Goal: Information Seeking & Learning: Learn about a topic

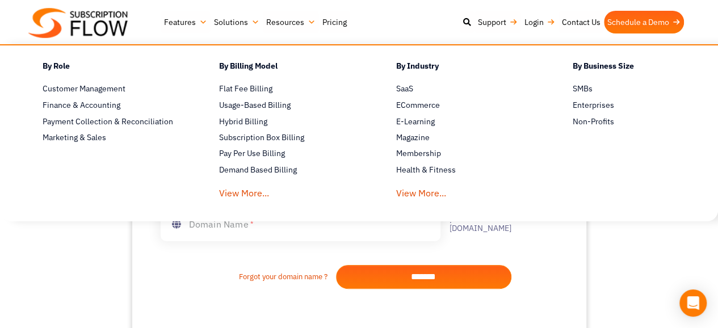
click at [250, 23] on link "Solutions" at bounding box center [236, 22] width 52 height 23
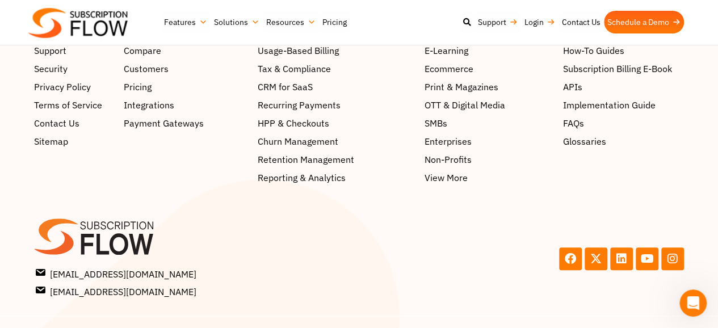
scroll to position [478, 0]
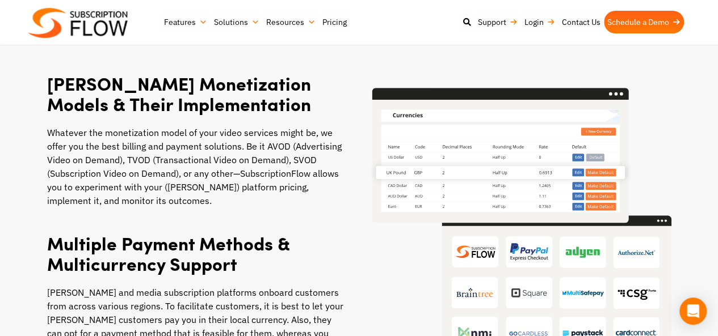
scroll to position [624, 0]
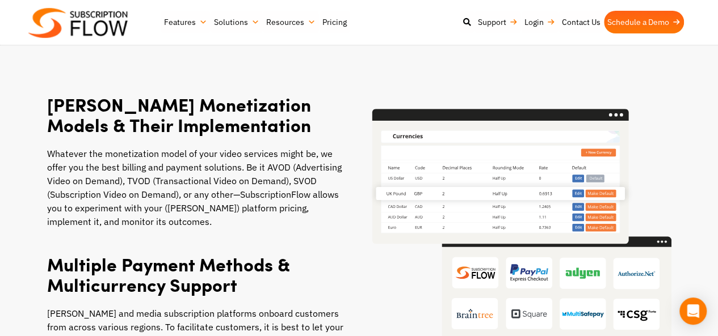
click at [654, 115] on img at bounding box center [518, 245] width 306 height 273
click at [664, 54] on section "OTT Monetization Models & Their Implementation Whatever the monetization model …" at bounding box center [359, 246] width 718 height 428
click at [667, 33] on nav "Features Subscription Management Subscription Handling Product, Plans & Pricing…" at bounding box center [425, 22] width 529 height 33
click at [668, 32] on link "Schedule a Demo" at bounding box center [644, 22] width 80 height 23
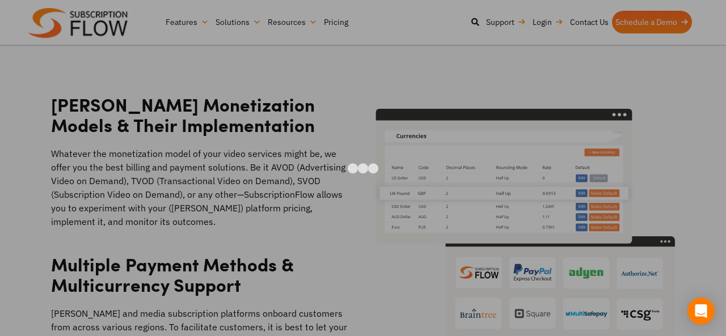
click at [673, 41] on div at bounding box center [363, 168] width 726 height 336
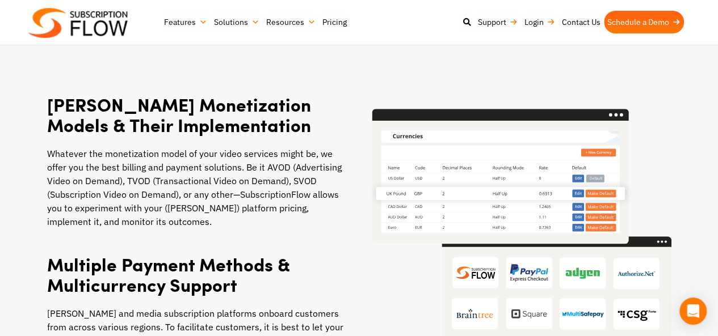
click at [674, 40] on header "Support Login Best Subscription Management and Billing Software 2023 Features S…" at bounding box center [359, 22] width 718 height 45
click at [673, 35] on nav "Features Subscription Management Subscription Handling Product, Plans & Pricing…" at bounding box center [425, 22] width 529 height 33
click at [674, 33] on nav "Features Subscription Management Subscription Handling Product, Plans & Pricing…" at bounding box center [425, 22] width 529 height 33
click at [677, 45] on section "OTT Monetization Models & Their Implementation Whatever the monetization model …" at bounding box center [359, 246] width 718 height 428
click at [676, 46] on section "OTT Monetization Models & Their Implementation Whatever the monetization model …" at bounding box center [359, 246] width 718 height 428
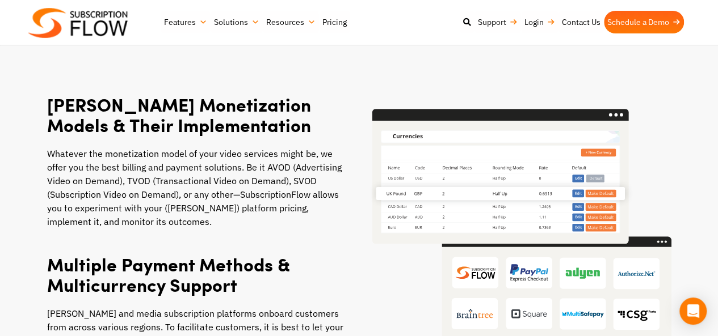
click at [676, 39] on header "Support Login Best Subscription Management and Billing Software 2023 Features S…" at bounding box center [359, 22] width 718 height 45
click at [676, 39] on nav "Features Subscription Management Subscription Handling Product, Plans & Pricing…" at bounding box center [425, 22] width 529 height 33
drag, startPoint x: 678, startPoint y: 77, endPoint x: 685, endPoint y: 82, distance: 8.9
click at [679, 88] on div "OTT Monetization Models & Their Implementation Whatever the monetization model …" at bounding box center [359, 245] width 718 height 314
drag, startPoint x: 686, startPoint y: 80, endPoint x: 686, endPoint y: 65, distance: 14.7
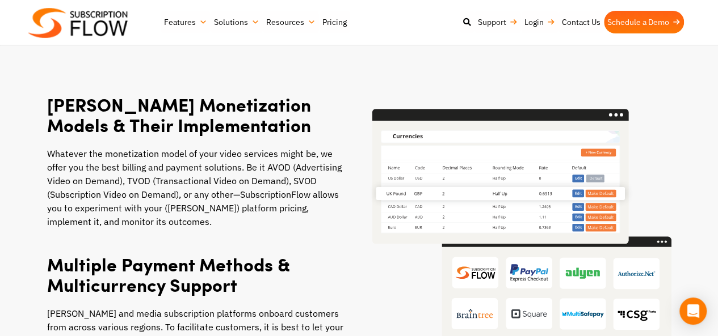
click at [686, 88] on div "OTT Monetization Models & Their Implementation Whatever the monetization model …" at bounding box center [359, 245] width 718 height 314
click at [686, 62] on section "OTT Monetization Models & Their Implementation Whatever the monetization model …" at bounding box center [359, 246] width 718 height 428
click at [686, 57] on section "OTT Monetization Models & Their Implementation Whatever the monetization model …" at bounding box center [359, 246] width 718 height 428
click at [685, 88] on div "OTT Monetization Models & Their Implementation Whatever the monetization model …" at bounding box center [359, 245] width 718 height 314
drag, startPoint x: 684, startPoint y: 78, endPoint x: 684, endPoint y: 71, distance: 7.4
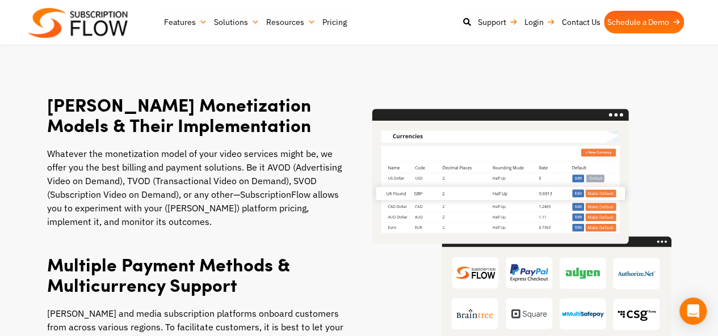
click at [684, 88] on div "OTT Monetization Models & Their Implementation Whatever the monetization model …" at bounding box center [359, 245] width 718 height 314
click at [684, 66] on section "OTT Monetization Models & Their Implementation Whatever the monetization model …" at bounding box center [359, 246] width 718 height 428
click at [684, 64] on section "OTT Monetization Models & Their Implementation Whatever the monetization model …" at bounding box center [359, 246] width 718 height 428
click at [685, 61] on section "OTT Monetization Models & Their Implementation Whatever the monetization model …" at bounding box center [359, 246] width 718 height 428
click at [686, 71] on section "OTT Monetization Models & Their Implementation Whatever the monetization model …" at bounding box center [359, 246] width 718 height 428
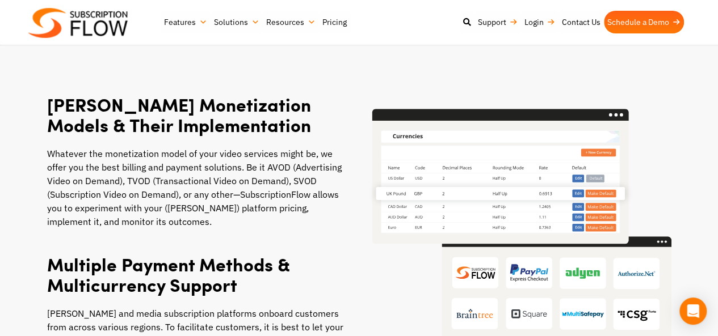
click at [689, 69] on section "OTT Monetization Models & Their Implementation Whatever the monetization model …" at bounding box center [359, 246] width 718 height 428
click at [689, 61] on section "OTT Monetization Models & Their Implementation Whatever the monetization model …" at bounding box center [359, 246] width 718 height 428
click at [690, 57] on section "OTT Monetization Models & Their Implementation Whatever the monetization model …" at bounding box center [359, 246] width 718 height 428
click at [691, 70] on section "OTT Monetization Models & Their Implementation Whatever the monetization model …" at bounding box center [359, 246] width 718 height 428
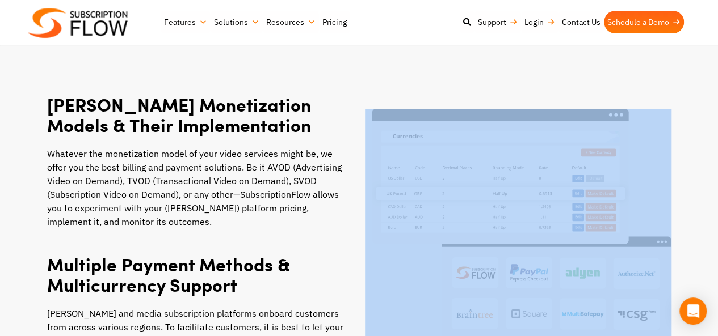
click at [691, 66] on section "OTT Monetization Models & Their Implementation Whatever the monetization model …" at bounding box center [359, 246] width 718 height 428
click at [689, 55] on section "OTT Monetization Models & Their Implementation Whatever the monetization model …" at bounding box center [359, 246] width 718 height 428
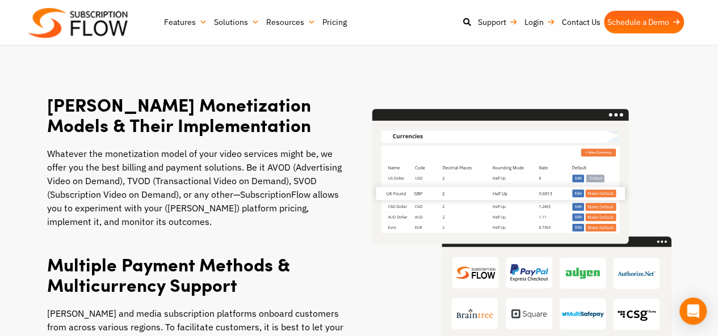
click at [689, 53] on section "OTT Monetization Models & Their Implementation Whatever the monetization model …" at bounding box center [359, 246] width 718 height 428
click at [686, 70] on section "OTT Monetization Models & Their Implementation Whatever the monetization model …" at bounding box center [359, 246] width 718 height 428
click at [689, 63] on section "OTT Monetization Models & Their Implementation Whatever the monetization model …" at bounding box center [359, 246] width 718 height 428
click at [689, 56] on section "OTT Monetization Models & Their Implementation Whatever the monetization model …" at bounding box center [359, 246] width 718 height 428
drag, startPoint x: 690, startPoint y: 53, endPoint x: 695, endPoint y: 57, distance: 6.5
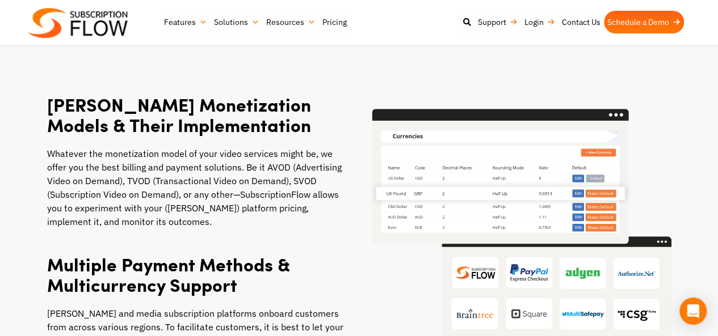
click at [690, 53] on section "OTT Monetization Models & Their Implementation Whatever the monetization model …" at bounding box center [359, 246] width 718 height 428
click at [696, 63] on section "OTT Monetization Models & Their Implementation Whatever the monetization model …" at bounding box center [359, 246] width 718 height 428
drag, startPoint x: 696, startPoint y: 64, endPoint x: 699, endPoint y: 53, distance: 11.1
click at [696, 60] on section "OTT Monetization Models & Their Implementation Whatever the monetization model …" at bounding box center [359, 246] width 718 height 428
click at [699, 50] on section "OTT Monetization Models & Their Implementation Whatever the monetization model …" at bounding box center [359, 246] width 718 height 428
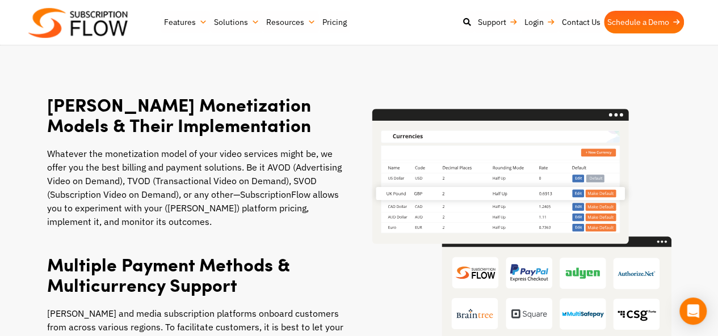
click at [699, 46] on section "OTT Monetization Models & Their Implementation Whatever the monetization model …" at bounding box center [359, 246] width 718 height 428
click at [704, 62] on section "OTT Monetization Models & Their Implementation Whatever the monetization model …" at bounding box center [359, 246] width 718 height 428
click at [701, 58] on section "OTT Monetization Models & Their Implementation Whatever the monetization model …" at bounding box center [359, 246] width 718 height 428
click at [700, 50] on section "OTT Monetization Models & Their Implementation Whatever the monetization model …" at bounding box center [359, 246] width 718 height 428
click at [700, 47] on section "OTT Monetization Models & Their Implementation Whatever the monetization model …" at bounding box center [359, 246] width 718 height 428
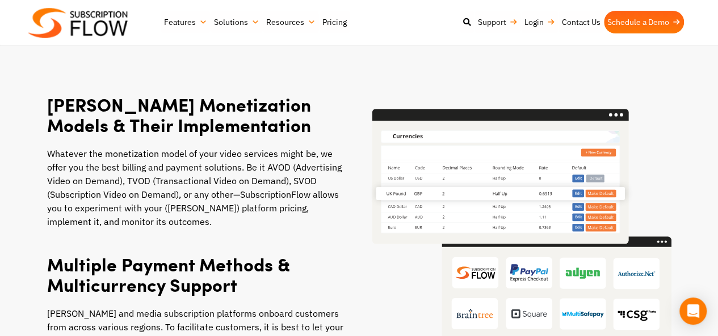
click at [702, 61] on section "OTT Monetization Models & Their Implementation Whatever the monetization model …" at bounding box center [359, 246] width 718 height 428
click at [703, 52] on section "OTT Monetization Models & Their Implementation Whatever the monetization model …" at bounding box center [359, 246] width 718 height 428
click at [707, 43] on header "Support Login Best Subscription Management and Billing Software 2023 Features S…" at bounding box center [359, 22] width 718 height 45
click at [709, 40] on header "Support Login Best Subscription Management and Billing Software 2023 Features S…" at bounding box center [359, 22] width 718 height 45
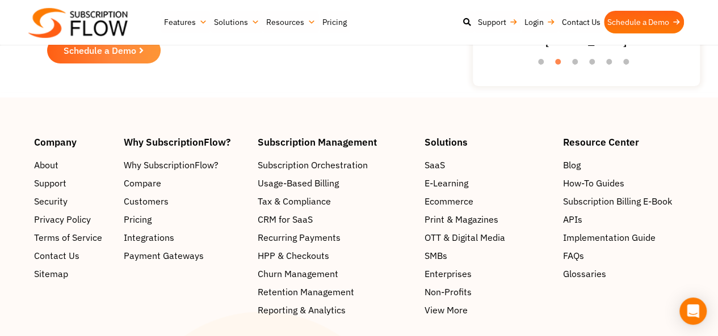
scroll to position [2178, 0]
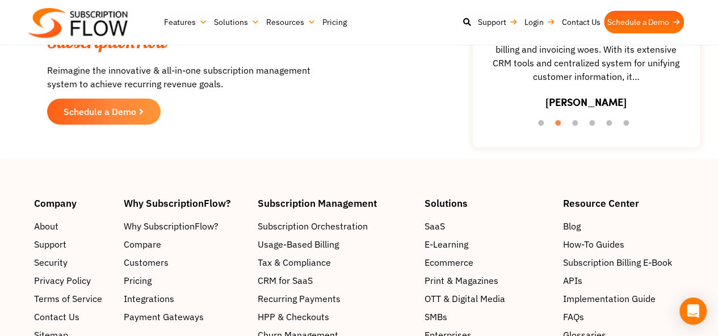
drag, startPoint x: 672, startPoint y: 267, endPoint x: 685, endPoint y: 269, distance: 13.9
click at [678, 268] on div "Resource Center Blog How-To Guides Subscription Billing E-Book APIs Implementat…" at bounding box center [623, 289] width 121 height 180
drag, startPoint x: 685, startPoint y: 269, endPoint x: 689, endPoint y: 261, distance: 8.6
click at [688, 267] on div "Resource Center Blog How-To Guides Subscription Billing E-Book APIs Implementat…" at bounding box center [623, 289] width 132 height 180
drag, startPoint x: 690, startPoint y: 259, endPoint x: 690, endPoint y: 253, distance: 6.2
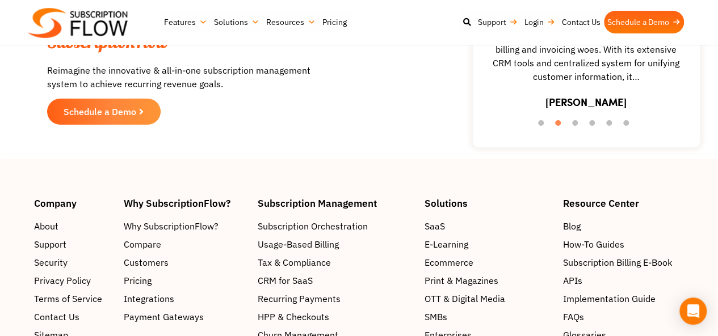
click at [690, 257] on div "Company About Support Security Privacy Policy Terms of Service Contact Us Sitem…" at bounding box center [359, 289] width 718 height 180
click at [690, 248] on div "Company About Support Security Privacy Policy Terms of Service Contact Us Sitem…" at bounding box center [359, 289] width 718 height 180
click at [691, 246] on div "Company About Support Security Privacy Policy Terms of Service Contact Us Sitem…" at bounding box center [359, 289] width 718 height 180
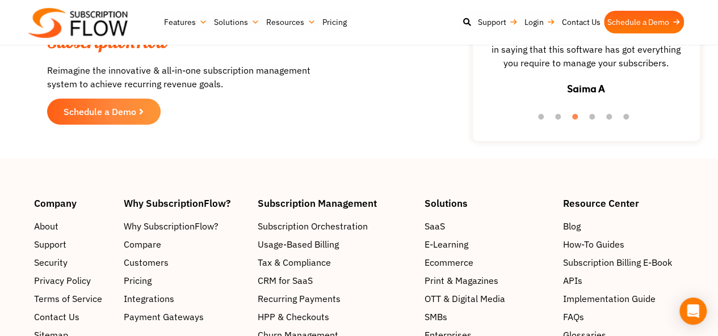
click at [700, 264] on div "Company About Support Security Privacy Policy Terms of Service Contact Us Sitem…" at bounding box center [359, 289] width 718 height 180
click at [701, 263] on div "Company About Support Security Privacy Policy Terms of Service Contact Us Sitem…" at bounding box center [359, 289] width 718 height 180
click at [701, 251] on div "Company About Support Security Privacy Policy Terms of Service Contact Us Sitem…" at bounding box center [359, 289] width 718 height 180
click at [701, 246] on div "Company About Support Security Privacy Policy Terms of Service Contact Us Sitem…" at bounding box center [359, 289] width 718 height 180
click at [707, 255] on div "Company About Support Security Privacy Policy Terms of Service Contact Us Sitem…" at bounding box center [359, 289] width 718 height 180
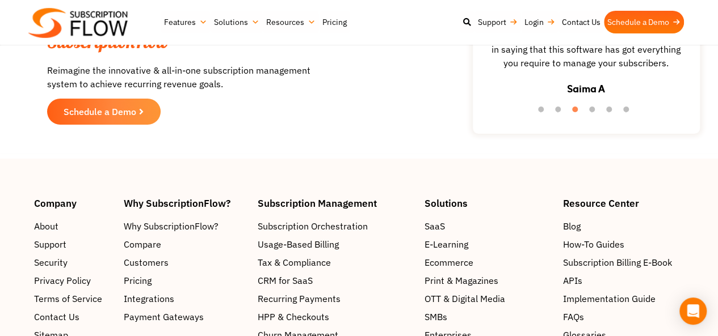
drag, startPoint x: 707, startPoint y: 255, endPoint x: 706, endPoint y: 248, distance: 6.8
click at [706, 255] on div "Company About Support Security Privacy Policy Terms of Service Contact Us Sitem…" at bounding box center [359, 289] width 718 height 180
click at [706, 247] on div "Company About Support Security Privacy Policy Terms of Service Contact Us Sitem…" at bounding box center [359, 289] width 718 height 180
click at [704, 244] on div "Company About Support Security Privacy Policy Terms of Service Contact Us Sitem…" at bounding box center [359, 289] width 718 height 180
click at [704, 241] on div "Company About Support Security Privacy Policy Terms of Service Contact Us Sitem…" at bounding box center [359, 289] width 718 height 180
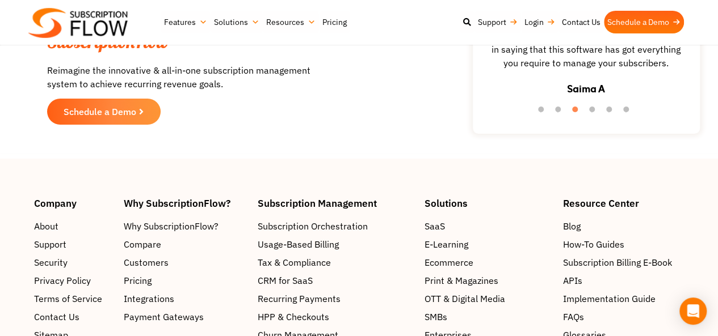
click at [706, 250] on div "Company About Support Security Privacy Policy Terms of Service Contact Us Sitem…" at bounding box center [359, 289] width 718 height 180
drag, startPoint x: 707, startPoint y: 247, endPoint x: 707, endPoint y: 241, distance: 5.7
click at [707, 244] on div "Company About Support Security Privacy Policy Terms of Service Contact Us Sitem…" at bounding box center [359, 289] width 718 height 180
drag, startPoint x: 707, startPoint y: 241, endPoint x: 707, endPoint y: 235, distance: 6.2
click at [707, 240] on div "Company About Support Security Privacy Policy Terms of Service Contact Us Sitem…" at bounding box center [359, 289] width 718 height 180
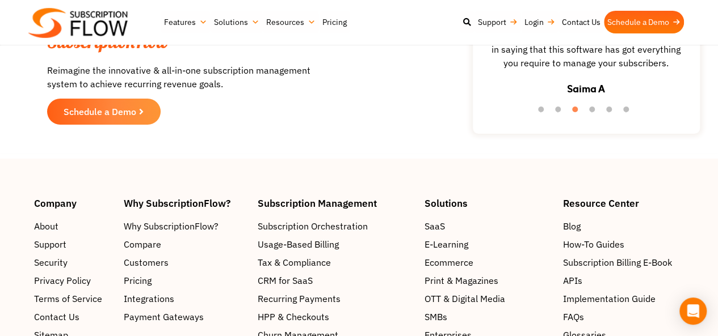
click at [708, 234] on div "Company About Support Security Privacy Policy Terms of Service Contact Us Sitem…" at bounding box center [359, 289] width 718 height 180
click at [711, 241] on div "Company About Support Security Privacy Policy Terms of Service Contact Us Sitem…" at bounding box center [359, 289] width 718 height 180
click at [712, 231] on div "Company About Support Security Privacy Policy Terms of Service Contact Us Sitem…" at bounding box center [359, 289] width 718 height 180
click at [712, 228] on div "Company About Support Security Privacy Policy Terms of Service Contact Us Sitem…" at bounding box center [359, 289] width 718 height 180
drag, startPoint x: 713, startPoint y: 227, endPoint x: 713, endPoint y: 221, distance: 6.2
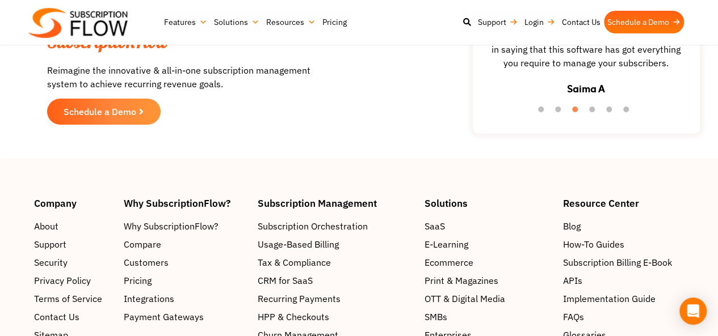
click at [713, 221] on div "Company About Support Security Privacy Policy Terms of Service Contact Us Sitem…" at bounding box center [359, 289] width 718 height 180
click at [711, 229] on div "Company About Support Security Privacy Policy Terms of Service Contact Us Sitem…" at bounding box center [359, 289] width 718 height 180
drag, startPoint x: 712, startPoint y: 228, endPoint x: 709, endPoint y: 221, distance: 7.4
click at [710, 226] on div "Company About Support Security Privacy Policy Terms of Service Contact Us Sitem…" at bounding box center [359, 289] width 718 height 180
click at [709, 220] on div "Company About Support Security Privacy Policy Terms of Service Contact Us Sitem…" at bounding box center [359, 289] width 718 height 180
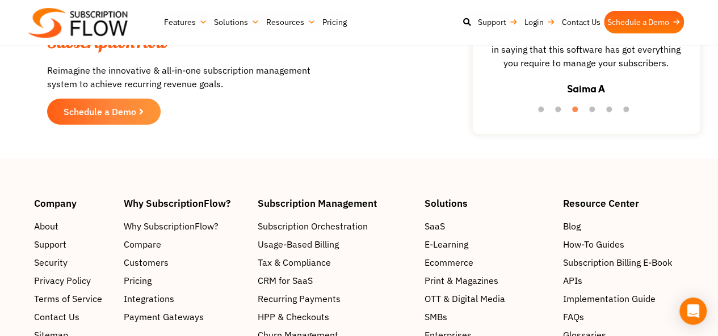
click at [710, 216] on div "Company About Support Security Privacy Policy Terms of Service Contact Us Sitem…" at bounding box center [359, 289] width 718 height 180
click at [709, 220] on div "Company About Support Security Privacy Policy Terms of Service Contact Us Sitem…" at bounding box center [359, 289] width 718 height 180
drag, startPoint x: 710, startPoint y: 213, endPoint x: 712, endPoint y: 207, distance: 6.1
click at [710, 211] on div "Company About Support Security Privacy Policy Terms of Service Contact Us Sitem…" at bounding box center [359, 289] width 718 height 180
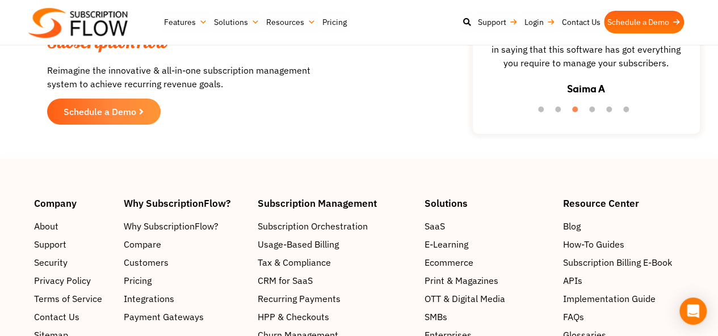
click at [715, 202] on div "Company About Support Security Privacy Policy Terms of Service Contact Us Sitem…" at bounding box center [359, 289] width 718 height 180
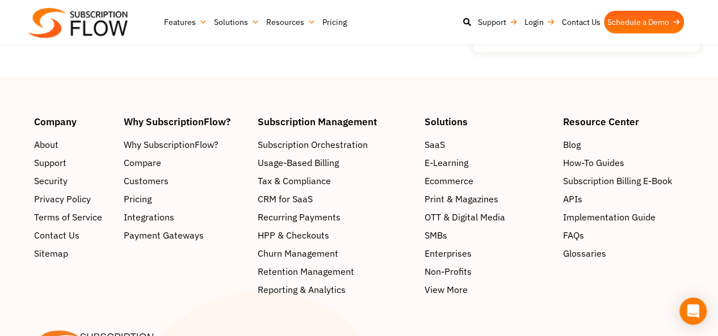
scroll to position [2292, 0]
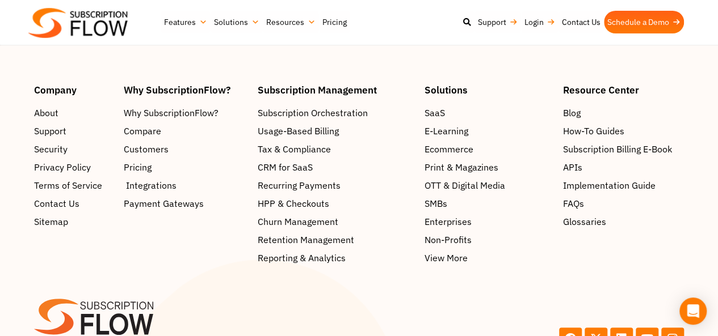
click at [140, 179] on span "Integrations" at bounding box center [151, 186] width 50 height 14
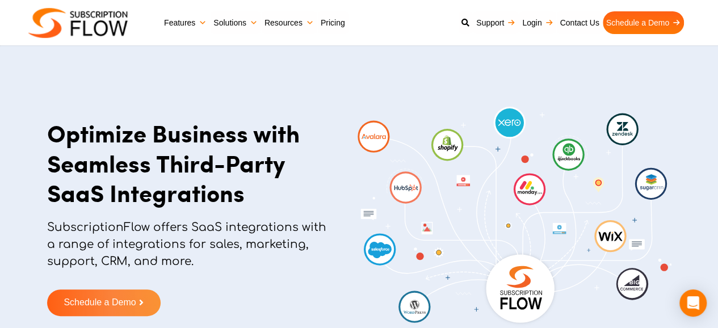
click at [699, 85] on div "Optimize Business with Seamless Third-Party SaaS Integrations SubscriptionFlow …" at bounding box center [359, 217] width 718 height 434
click at [701, 104] on div "Optimize Business with Seamless Third-Party SaaS Integrations SubscriptionFlow …" at bounding box center [359, 217] width 718 height 434
click at [701, 96] on div "Optimize Business with Seamless Third-Party SaaS Integrations SubscriptionFlow …" at bounding box center [359, 217] width 718 height 434
click at [700, 92] on div "Optimize Business with Seamless Third-Party SaaS Integrations SubscriptionFlow …" at bounding box center [359, 217] width 718 height 434
click at [703, 106] on div "Optimize Business with Seamless Third-Party SaaS Integrations SubscriptionFlow …" at bounding box center [359, 217] width 718 height 434
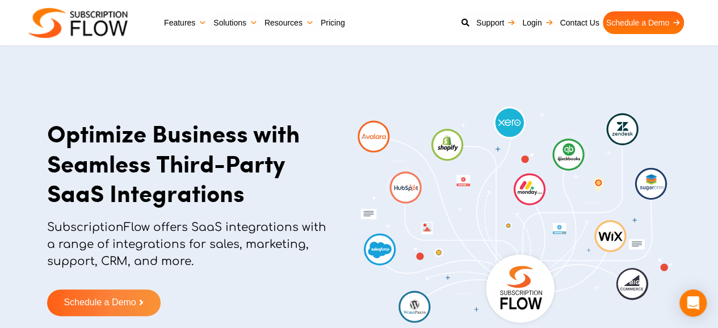
drag, startPoint x: 703, startPoint y: 108, endPoint x: 702, endPoint y: 99, distance: 8.6
click at [704, 106] on div "Optimize Business with Seamless Third-Party SaaS Integrations SubscriptionFlow …" at bounding box center [359, 217] width 718 height 434
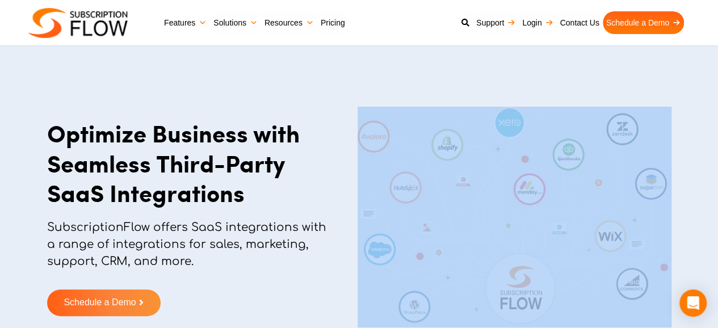
drag, startPoint x: 702, startPoint y: 94, endPoint x: 702, endPoint y: 88, distance: 6.3
click at [702, 93] on div "Optimize Business with Seamless Third-Party SaaS Integrations SubscriptionFlow …" at bounding box center [359, 217] width 718 height 434
drag, startPoint x: 702, startPoint y: 88, endPoint x: 712, endPoint y: 96, distance: 12.9
click at [702, 87] on div "Optimize Business with Seamless Third-Party SaaS Integrations SubscriptionFlow …" at bounding box center [359, 217] width 718 height 434
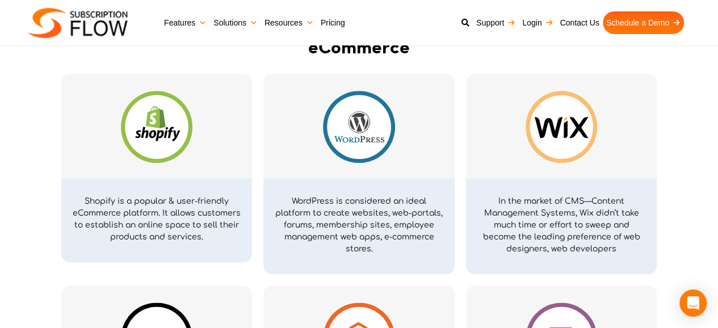
scroll to position [860, 0]
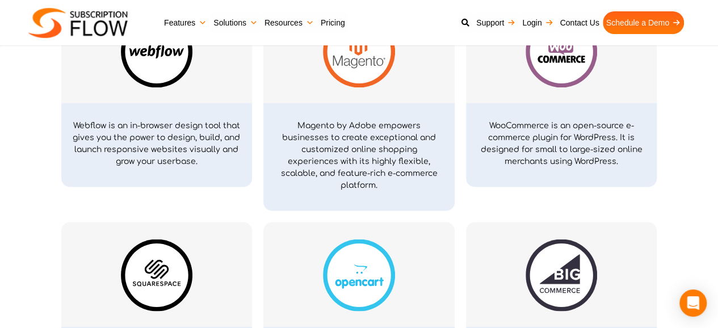
click at [707, 131] on section "eCommerce Shopify is a popular & user-friendly eCommerce platform. It allows cu…" at bounding box center [359, 88] width 718 height 679
click at [706, 100] on section "eCommerce Shopify is a popular & user-friendly eCommerce platform. It allows cu…" at bounding box center [359, 88] width 718 height 679
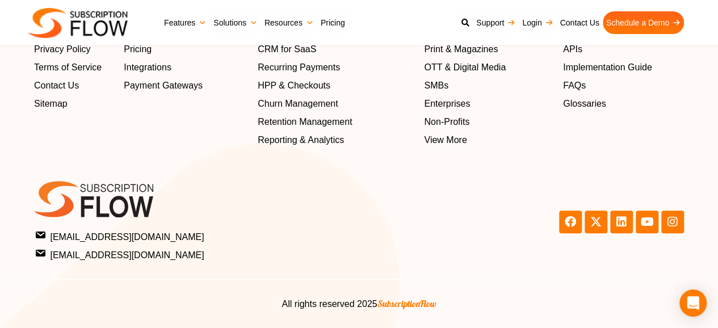
scroll to position [4708, 0]
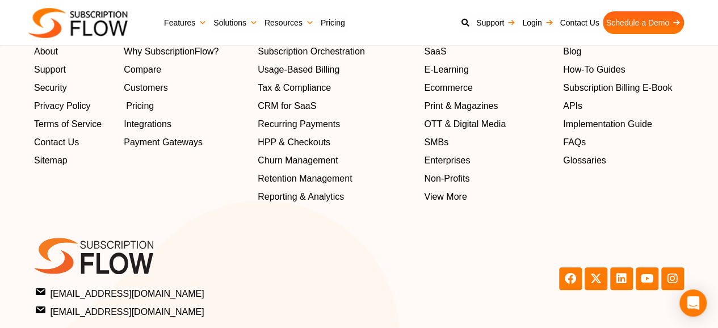
click at [135, 109] on span "Pricing" at bounding box center [140, 106] width 28 height 14
click at [140, 107] on span "Pricing" at bounding box center [140, 106] width 28 height 14
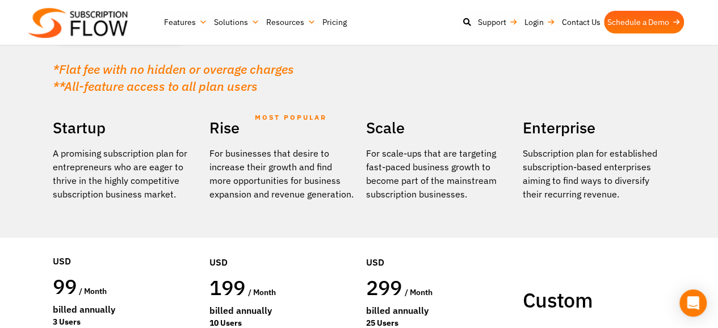
scroll to position [284, 0]
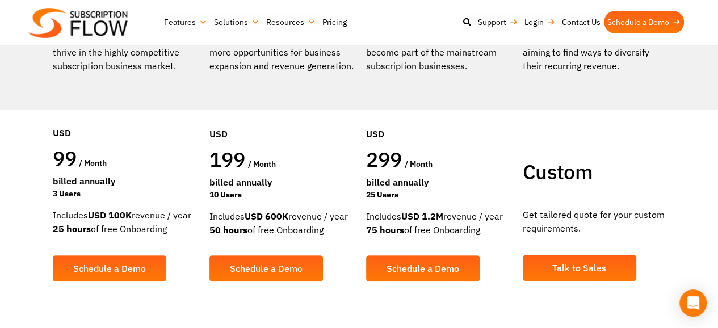
click at [656, 116] on div "USD Billed Annually Custom 25 Seats" at bounding box center [594, 144] width 145 height 127
click at [654, 126] on div "USD Billed Annually Custom 25 Seats" at bounding box center [594, 144] width 145 height 127
drag, startPoint x: 655, startPoint y: 129, endPoint x: 658, endPoint y: 121, distance: 8.6
click at [655, 128] on div "USD Billed Annually Custom 25 Seats" at bounding box center [594, 144] width 145 height 127
click at [658, 121] on div "USD Billed Annually Custom 25 Seats" at bounding box center [594, 144] width 145 height 127
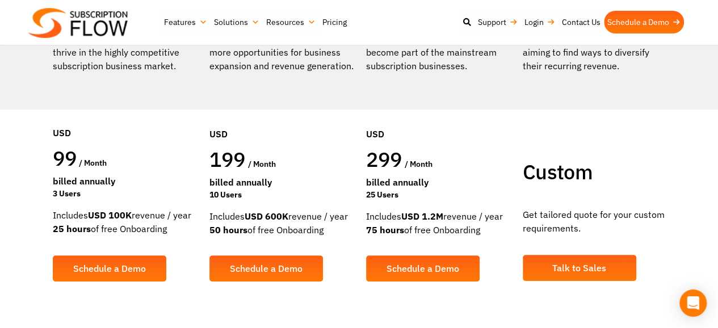
click at [658, 116] on div "USD Billed Annually Custom 25 Seats" at bounding box center [594, 144] width 145 height 127
drag, startPoint x: 660, startPoint y: 134, endPoint x: 664, endPoint y: 145, distance: 10.8
click at [663, 139] on div "USD Billed Annually Custom 25 Seats" at bounding box center [594, 144] width 145 height 127
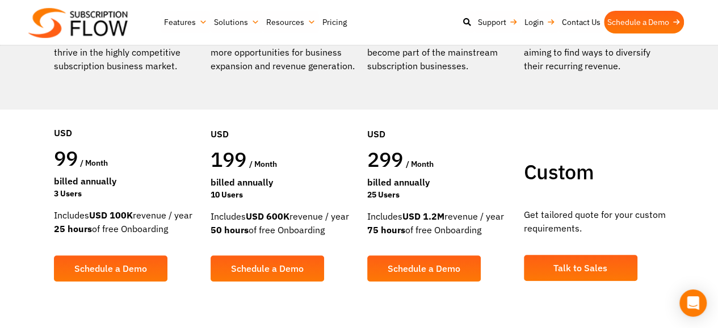
click at [665, 144] on div "USD Billed Annually Custom 25 Seats" at bounding box center [596, 144] width 145 height 127
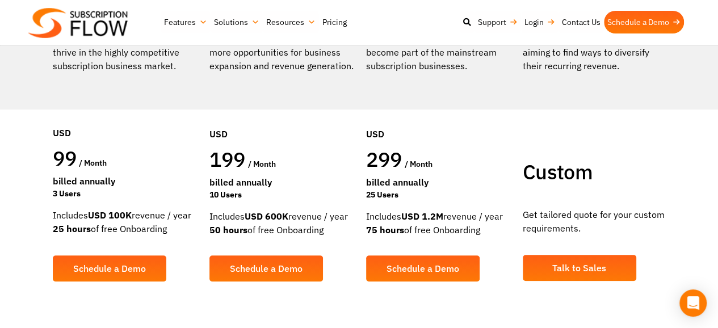
click at [668, 134] on div "Enterprise Subscription plan for established subscription-based enterprises aim…" at bounding box center [595, 141] width 157 height 311
click at [668, 132] on div "Enterprise Subscription plan for established subscription-based enterprises aim…" at bounding box center [595, 141] width 157 height 311
click at [668, 150] on div "Enterprise Subscription plan for established subscription-based enterprises aim…" at bounding box center [595, 141] width 157 height 311
click at [669, 144] on div "Enterprise Subscription plan for established subscription-based enterprises aim…" at bounding box center [595, 141] width 157 height 311
click at [669, 140] on div "Enterprise Subscription plan for established subscription-based enterprises aim…" at bounding box center [595, 141] width 157 height 311
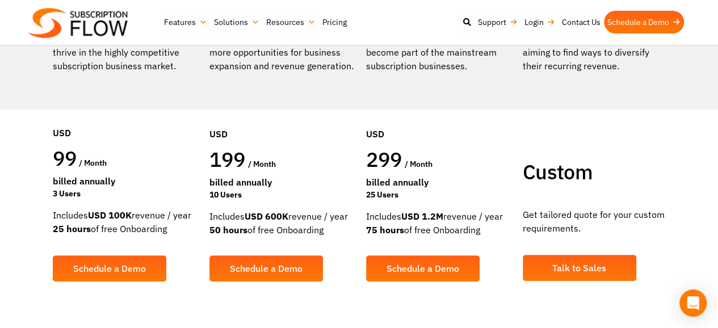
click at [669, 140] on div "Enterprise Subscription plan for established subscription-based enterprises aim…" at bounding box center [595, 141] width 157 height 311
drag, startPoint x: 669, startPoint y: 134, endPoint x: 667, endPoint y: 143, distance: 8.7
click at [669, 134] on div "Enterprise Subscription plan for established subscription-based enterprises aim…" at bounding box center [595, 141] width 157 height 311
drag, startPoint x: 666, startPoint y: 155, endPoint x: 669, endPoint y: 173, distance: 18.5
click at [667, 167] on div "USD Billed Annually Custom 25 Seats" at bounding box center [594, 144] width 145 height 127
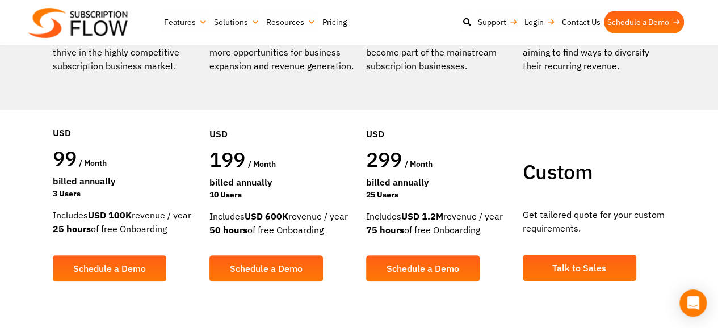
drag, startPoint x: 669, startPoint y: 167, endPoint x: 668, endPoint y: 161, distance: 6.3
click at [669, 163] on div "Enterprise Subscription plan for established subscription-based enterprises aim…" at bounding box center [595, 141] width 157 height 311
click at [667, 153] on div "Enterprise Subscription plan for established subscription-based enterprises aim…" at bounding box center [595, 141] width 157 height 311
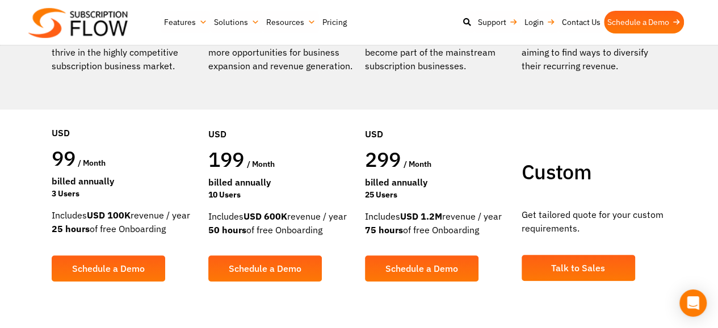
click at [665, 142] on div "USD Billed Annually Custom 25 Seats" at bounding box center [593, 144] width 145 height 127
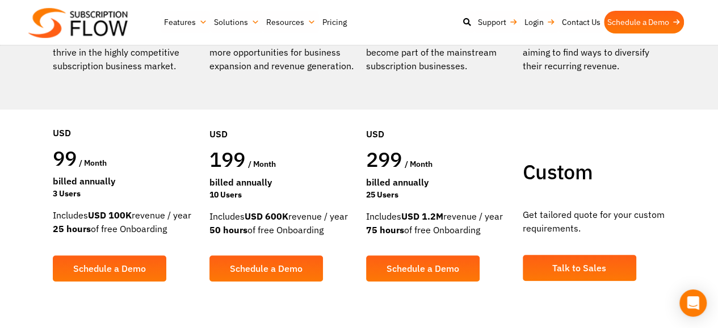
click at [659, 150] on div "USD Billed Annually Custom 25 Seats" at bounding box center [594, 144] width 145 height 127
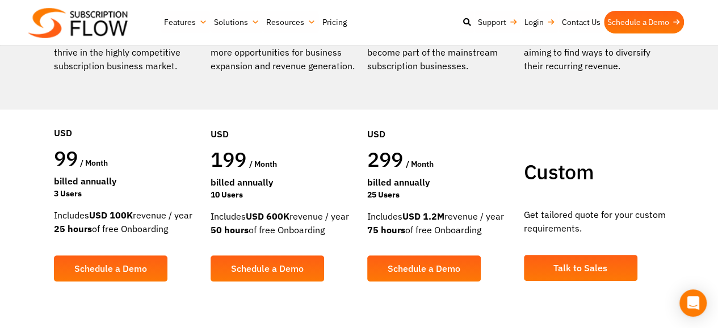
drag, startPoint x: 659, startPoint y: 153, endPoint x: 661, endPoint y: 144, distance: 8.7
click at [661, 149] on div "USD Billed Annually Custom 25 Seats" at bounding box center [596, 144] width 145 height 127
click at [661, 142] on div "USD Billed Annually Custom 25 Seats" at bounding box center [596, 144] width 145 height 127
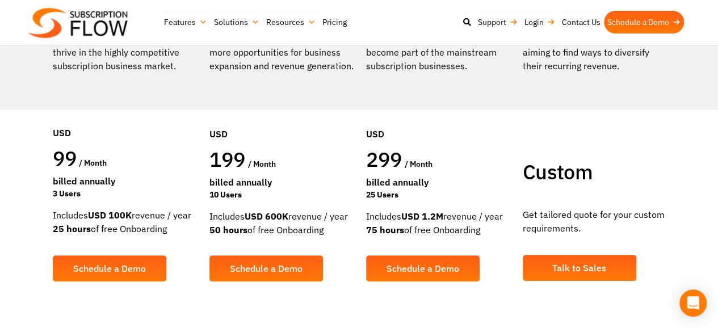
click at [661, 133] on div "USD Billed Annually Custom 25 Seats" at bounding box center [594, 144] width 145 height 127
click at [663, 128] on div "USD Billed Annually Custom 25 Seats" at bounding box center [594, 144] width 145 height 127
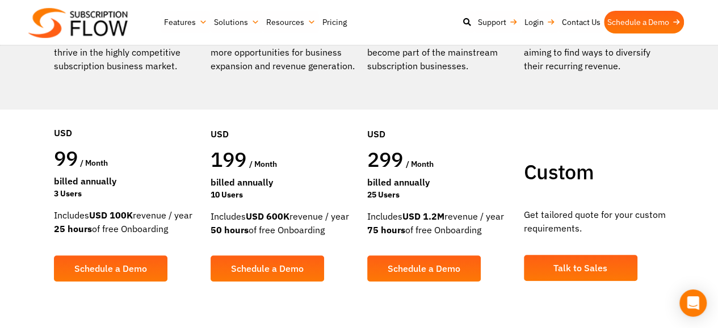
drag, startPoint x: 660, startPoint y: 136, endPoint x: 660, endPoint y: 142, distance: 6.8
click at [660, 142] on div "USD Billed Annually Custom 25 Seats" at bounding box center [596, 144] width 145 height 127
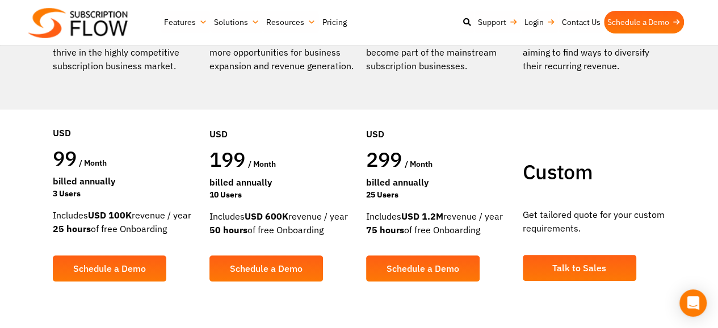
drag, startPoint x: 655, startPoint y: 147, endPoint x: 651, endPoint y: 133, distance: 14.0
click at [655, 145] on div "USD Billed Annually Custom 25 Seats" at bounding box center [594, 144] width 145 height 127
click at [651, 130] on div "USD Billed Annually Custom 25 Seats" at bounding box center [594, 144] width 145 height 127
click at [651, 126] on div "USD Billed Annually Custom 25 Seats" at bounding box center [594, 144] width 145 height 127
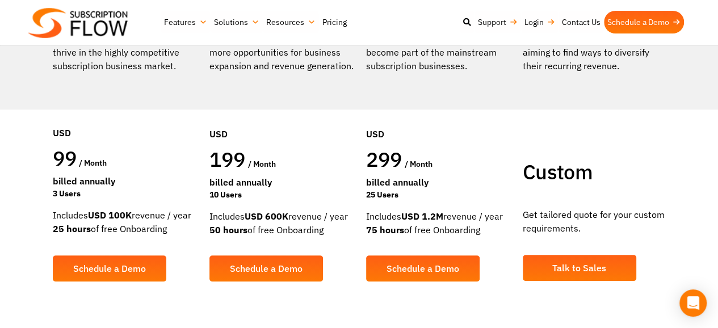
click at [649, 142] on div "USD Billed Annually Custom 25 Seats" at bounding box center [594, 144] width 145 height 127
click at [655, 136] on div "USD Billed Annually Custom 25 Seats" at bounding box center [594, 144] width 145 height 127
click at [655, 134] on div "USD Billed Annually Custom 25 Seats" at bounding box center [594, 144] width 145 height 127
click at [653, 133] on div "USD Billed Annually Custom 25 Seats" at bounding box center [594, 144] width 145 height 127
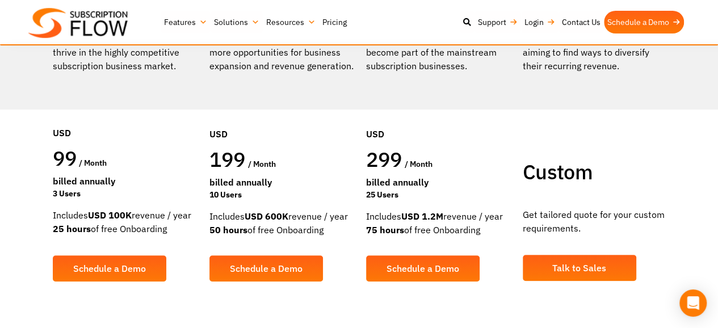
click at [306, 20] on link "Resources" at bounding box center [291, 22] width 56 height 23
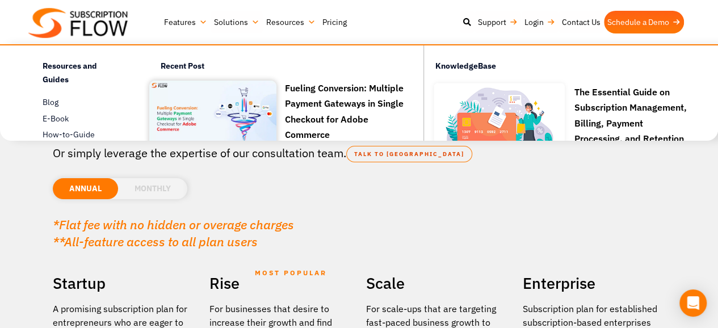
click at [197, 20] on link "Features" at bounding box center [186, 22] width 50 height 23
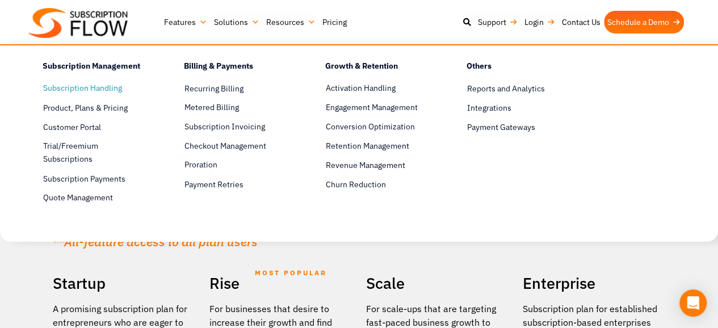
click at [60, 88] on link "Subscription Handling" at bounding box center [93, 89] width 101 height 14
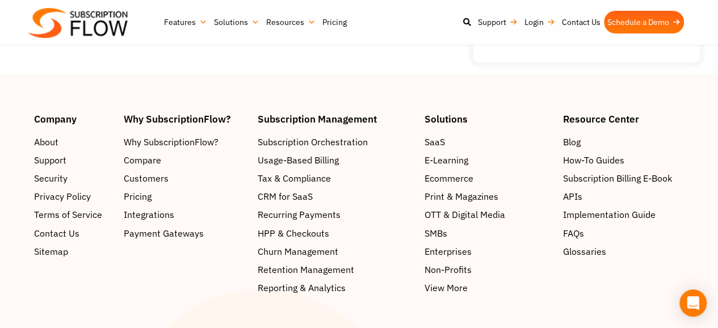
scroll to position [3138, 0]
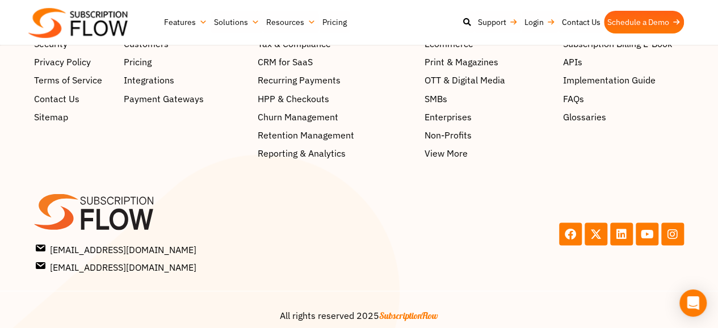
drag, startPoint x: 525, startPoint y: 188, endPoint x: 510, endPoint y: 226, distance: 41.0
click at [525, 196] on div "Facebook X-twitter Linkedin Youtube Instagram" at bounding box center [524, 233] width 331 height 91
click at [499, 230] on div "Facebook X-twitter Linkedin Youtube Instagram" at bounding box center [524, 233] width 319 height 23
drag, startPoint x: 455, startPoint y: 215, endPoint x: 461, endPoint y: 195, distance: 20.5
click at [458, 206] on div "Facebook X-twitter Linkedin Youtube Instagram" at bounding box center [524, 233] width 331 height 91
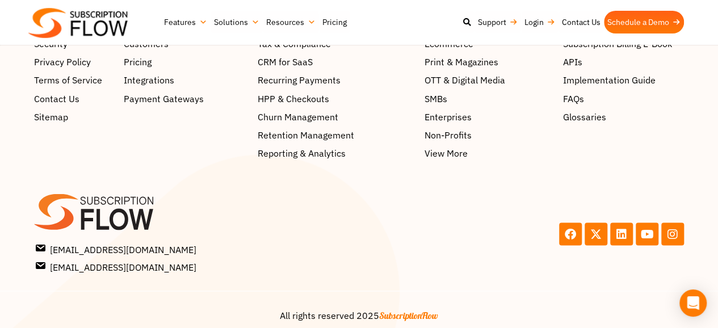
click at [465, 188] on div "Facebook X-twitter Linkedin Youtube Instagram" at bounding box center [524, 233] width 331 height 91
drag, startPoint x: 327, startPoint y: 198, endPoint x: 304, endPoint y: 224, distance: 35.0
click at [323, 208] on div "support@subscriptionflow.com info@subscriptionflow.com support@subscriptionflow…" at bounding box center [193, 233] width 331 height 91
drag, startPoint x: 304, startPoint y: 206, endPoint x: 301, endPoint y: 194, distance: 12.4
click at [302, 196] on div at bounding box center [193, 211] width 319 height 36
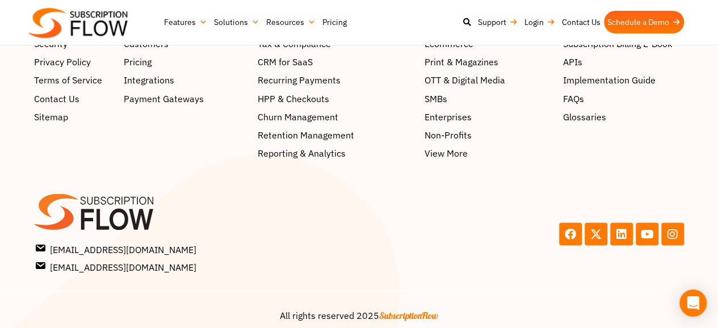
click at [301, 193] on div at bounding box center [193, 211] width 319 height 36
drag, startPoint x: 299, startPoint y: 209, endPoint x: 304, endPoint y: 220, distance: 11.2
click at [302, 218] on div at bounding box center [193, 211] width 319 height 36
drag, startPoint x: 304, startPoint y: 220, endPoint x: 303, endPoint y: 206, distance: 13.6
click at [305, 219] on div at bounding box center [193, 217] width 319 height 48
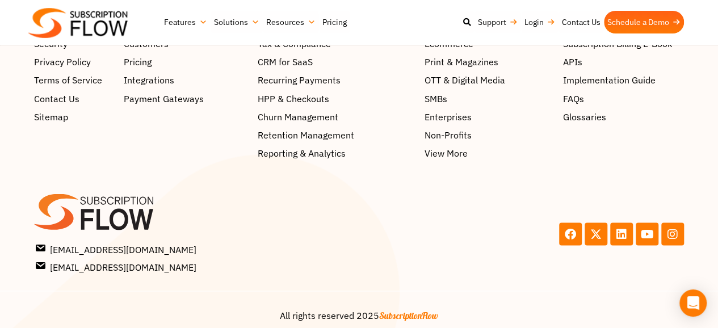
click at [303, 196] on div at bounding box center [193, 211] width 319 height 36
click at [303, 193] on div at bounding box center [193, 211] width 319 height 36
click at [301, 188] on div "support@subscriptionflow.com info@subscriptionflow.com support@subscriptionflow…" at bounding box center [193, 233] width 331 height 91
drag, startPoint x: 301, startPoint y: 179, endPoint x: 301, endPoint y: 212, distance: 32.3
click at [301, 188] on div "support@subscriptionflow.com info@subscriptionflow.com support@subscriptionflow…" at bounding box center [193, 233] width 331 height 91
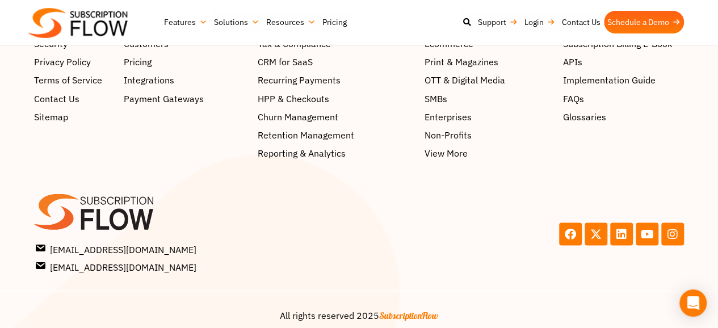
click at [300, 223] on div at bounding box center [193, 217] width 319 height 48
drag, startPoint x: 297, startPoint y: 227, endPoint x: 296, endPoint y: 209, distance: 18.8
click at [297, 222] on div at bounding box center [193, 217] width 319 height 48
drag, startPoint x: 296, startPoint y: 209, endPoint x: 296, endPoint y: 196, distance: 12.5
click at [296, 202] on div at bounding box center [193, 211] width 319 height 36
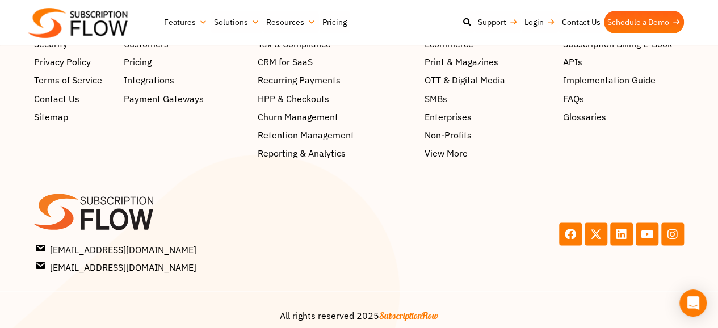
click at [296, 196] on div at bounding box center [193, 211] width 319 height 36
drag, startPoint x: 308, startPoint y: 220, endPoint x: 302, endPoint y: 223, distance: 7.1
click at [307, 225] on div at bounding box center [193, 217] width 319 height 48
drag, startPoint x: 302, startPoint y: 223, endPoint x: 305, endPoint y: 203, distance: 20.1
click at [305, 217] on div at bounding box center [193, 217] width 319 height 48
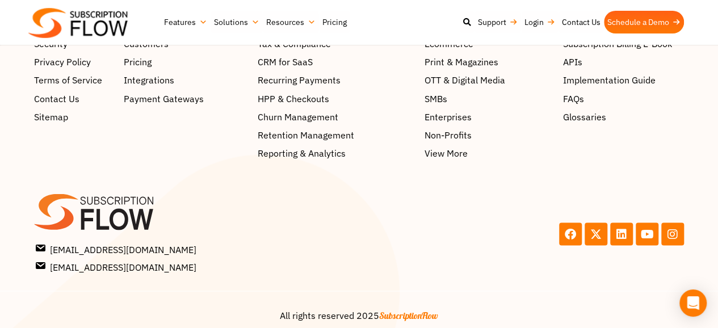
click at [305, 196] on div at bounding box center [193, 211] width 319 height 36
drag, startPoint x: 305, startPoint y: 193, endPoint x: 307, endPoint y: 185, distance: 8.1
click at [306, 193] on div at bounding box center [193, 211] width 319 height 36
click at [307, 193] on div at bounding box center [193, 211] width 319 height 36
drag, startPoint x: 314, startPoint y: 214, endPoint x: 320, endPoint y: 217, distance: 7.1
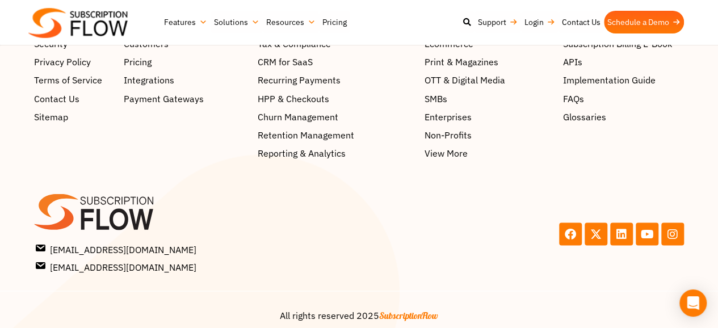
click at [314, 215] on div at bounding box center [193, 211] width 319 height 36
click at [320, 203] on div at bounding box center [193, 211] width 319 height 36
click at [315, 193] on div at bounding box center [193, 211] width 319 height 36
click at [314, 188] on div "support@subscriptionflow.com info@subscriptionflow.com support@subscriptionflow…" at bounding box center [193, 233] width 331 height 91
click at [313, 199] on div at bounding box center [193, 211] width 319 height 36
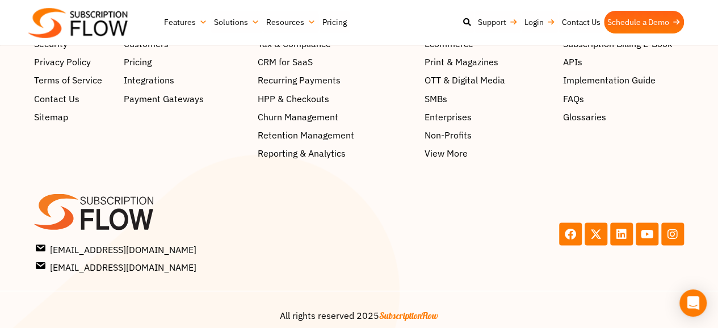
drag, startPoint x: 315, startPoint y: 200, endPoint x: 318, endPoint y: 195, distance: 5.8
click at [318, 200] on div at bounding box center [193, 211] width 319 height 36
click at [318, 193] on div at bounding box center [193, 211] width 319 height 36
click at [318, 188] on div "support@subscriptionflow.com info@subscriptionflow.com support@subscriptionflow…" at bounding box center [193, 233] width 331 height 91
click at [320, 176] on section "support@subscriptionflow.com info@subscriptionflow.com support@subscriptionflow…" at bounding box center [359, 219] width 718 height 120
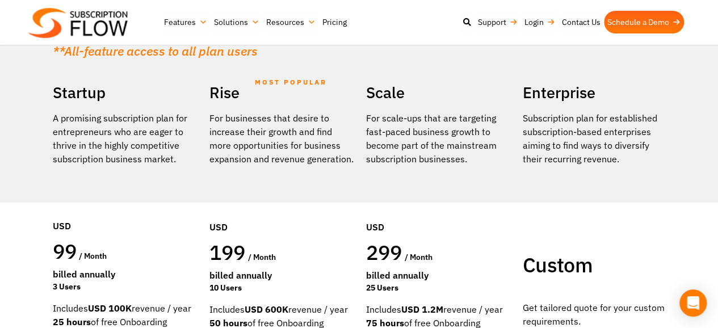
scroll to position [340, 0]
